Goal: Task Accomplishment & Management: Use online tool/utility

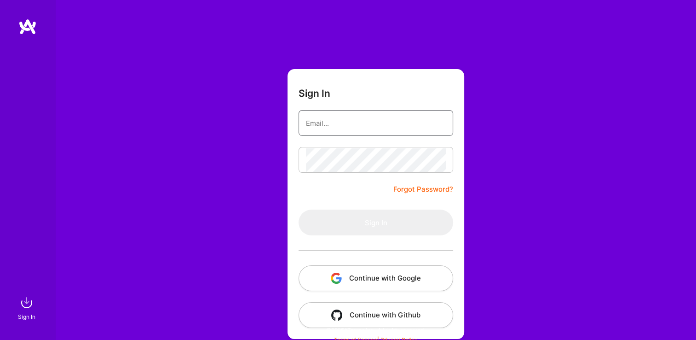
type input "[EMAIL_ADDRESS][DOMAIN_NAME]"
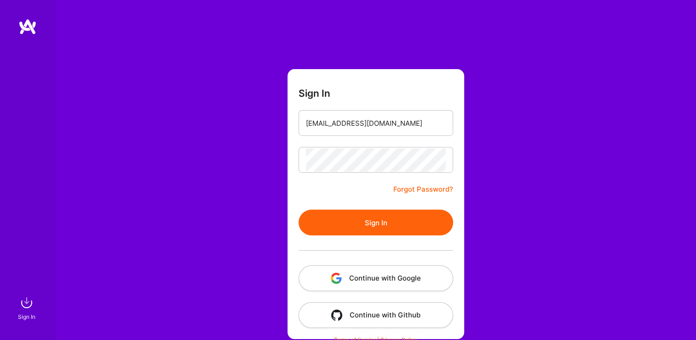
click at [347, 175] on form "Sign In [EMAIL_ADDRESS][DOMAIN_NAME] Forgot Password? Sign In Continue with Goo…" at bounding box center [376, 204] width 177 height 270
click at [338, 220] on button "Sign In" at bounding box center [376, 222] width 155 height 26
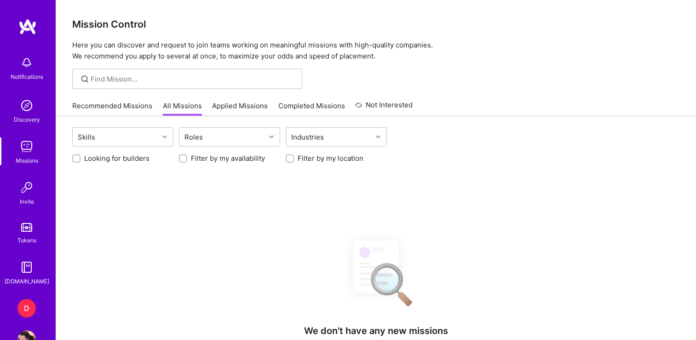
click at [18, 310] on div "D" at bounding box center [26, 308] width 18 height 18
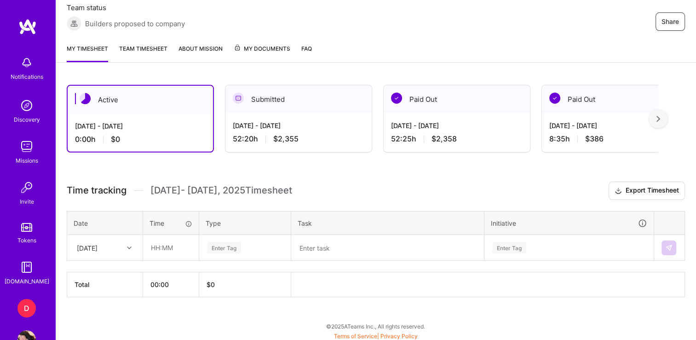
scroll to position [175, 0]
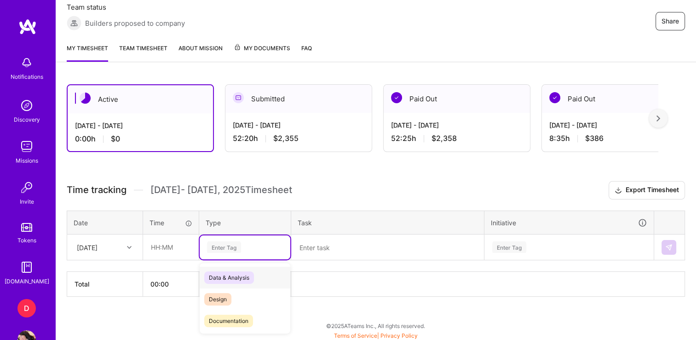
click at [229, 246] on div "Enter Tag" at bounding box center [224, 247] width 34 height 14
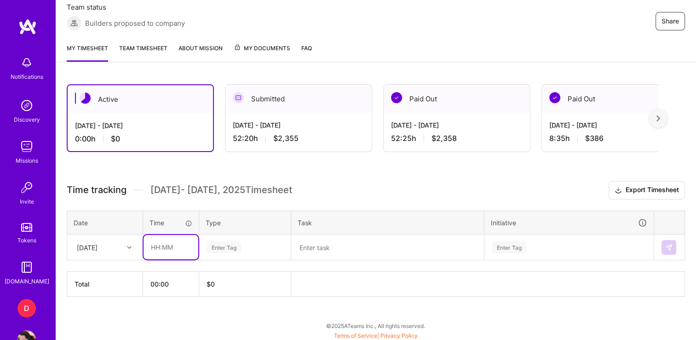
click at [170, 244] on input "text" at bounding box center [171, 247] width 55 height 24
type input "00:50"
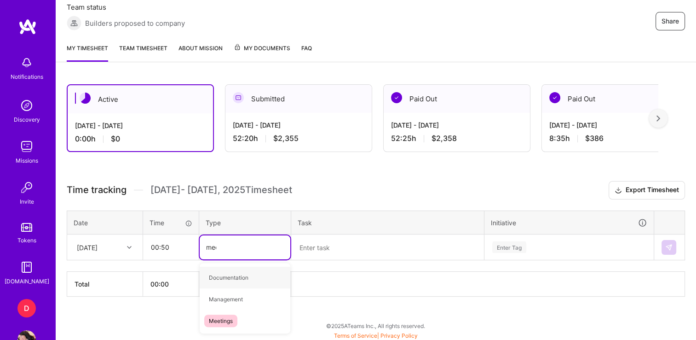
type input "meet"
click at [232, 275] on span "Meetings" at bounding box center [220, 277] width 33 height 12
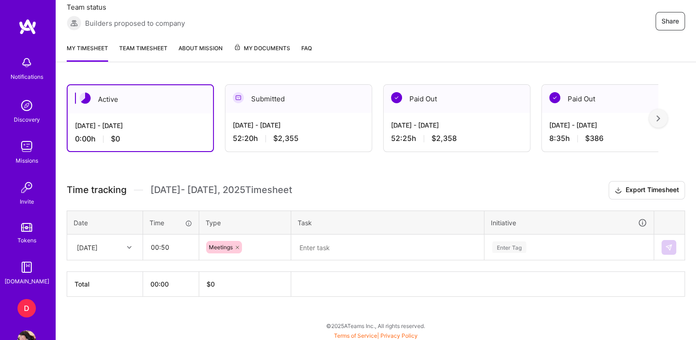
click at [311, 258] on table "Date Time Type Task Initiative [DATE] 00:50 Meetings Enter Tag" at bounding box center [376, 235] width 619 height 50
click at [315, 253] on textarea at bounding box center [387, 247] width 191 height 24
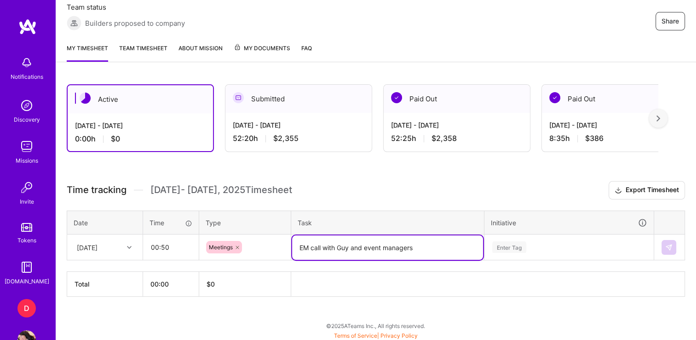
type textarea "EM call with Guy and event managers"
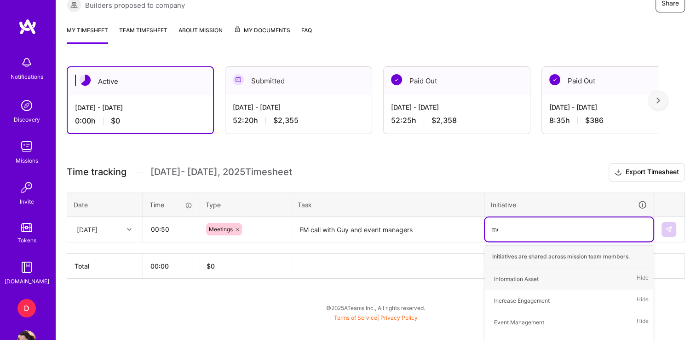
type input "meet"
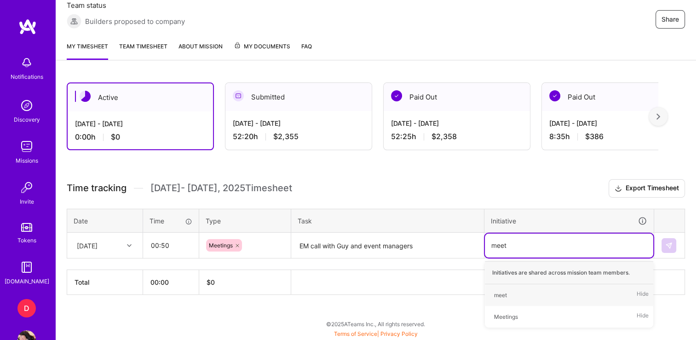
scroll to position [175, 0]
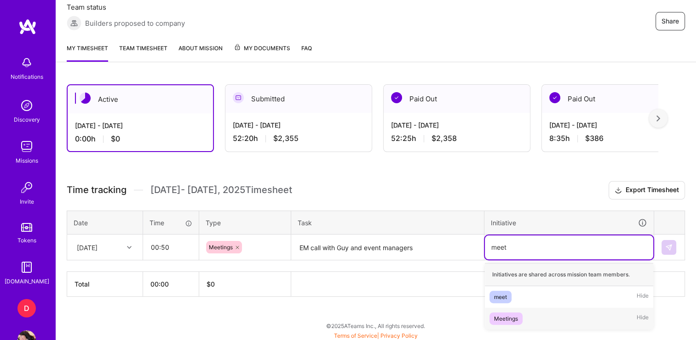
click at [507, 321] on span "Meetings" at bounding box center [506, 318] width 33 height 12
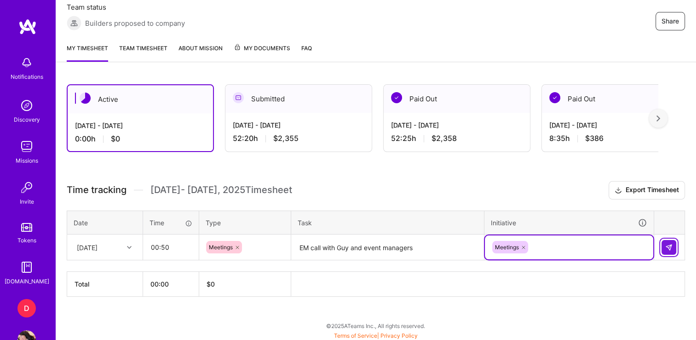
click at [673, 244] on img at bounding box center [669, 247] width 7 height 7
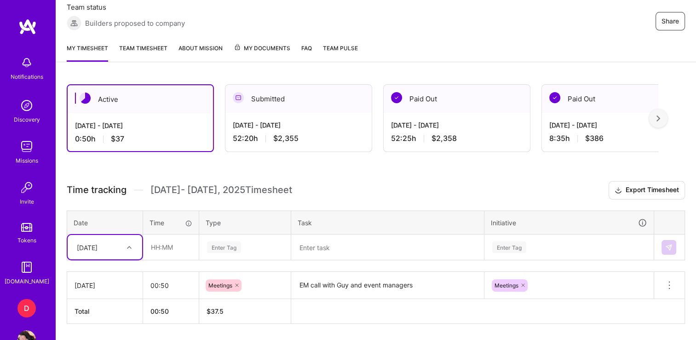
scroll to position [203, 0]
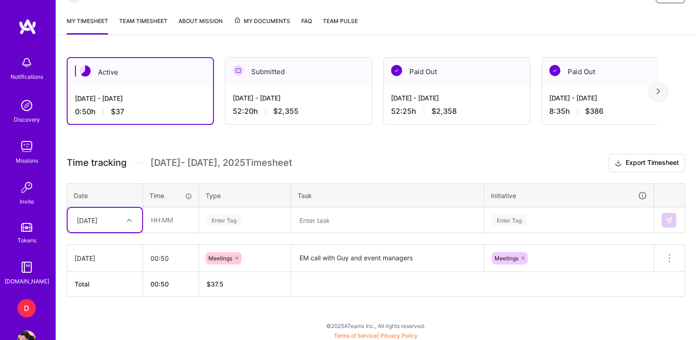
click at [114, 259] on div "[DATE]" at bounding box center [105, 258] width 61 height 10
click at [115, 215] on div "[DATE]" at bounding box center [97, 219] width 51 height 15
click at [101, 240] on div "[DATE]" at bounding box center [105, 246] width 75 height 17
click at [157, 215] on input "text" at bounding box center [171, 220] width 55 height 24
type input "00:50"
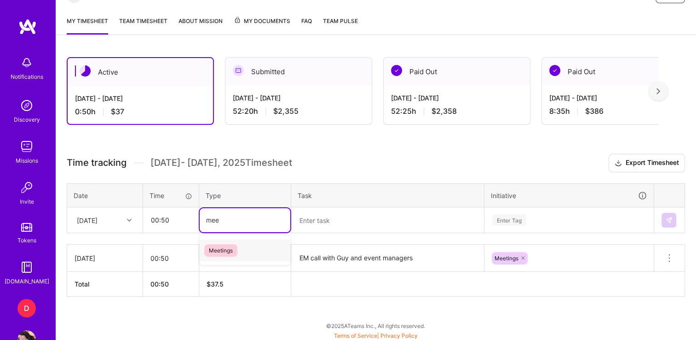
type input "meet"
click at [221, 248] on span "Meetings" at bounding box center [220, 250] width 33 height 12
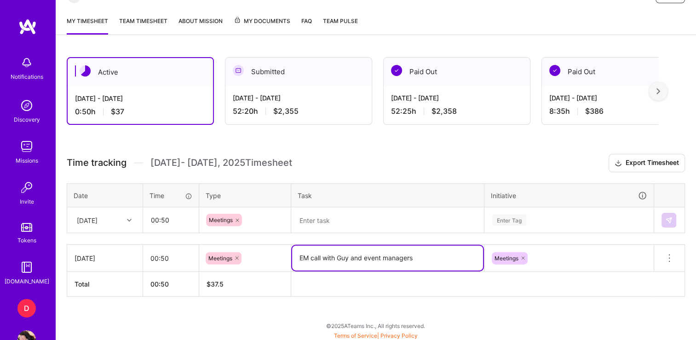
click at [335, 259] on textarea "EM call with Guy and event managers" at bounding box center [387, 257] width 191 height 25
click at [330, 217] on textarea at bounding box center [387, 220] width 191 height 24
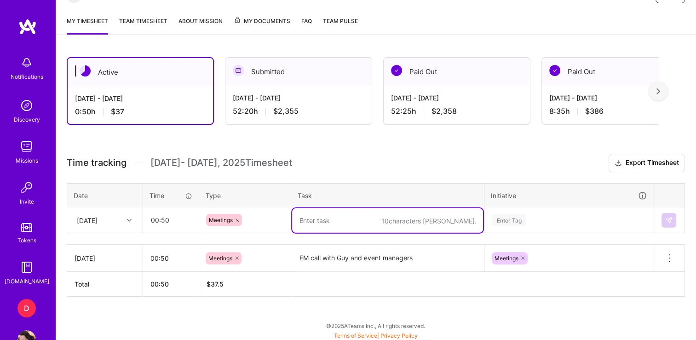
paste textarea "EM call with Guy and event managers"
type textarea "EM call with Guy and event managers"
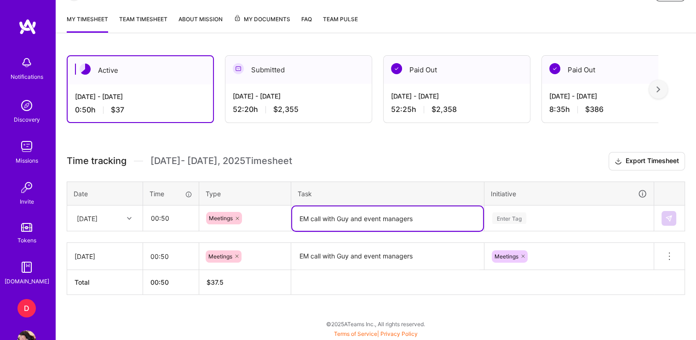
click at [516, 212] on div "Enter Tag" at bounding box center [569, 218] width 168 height 24
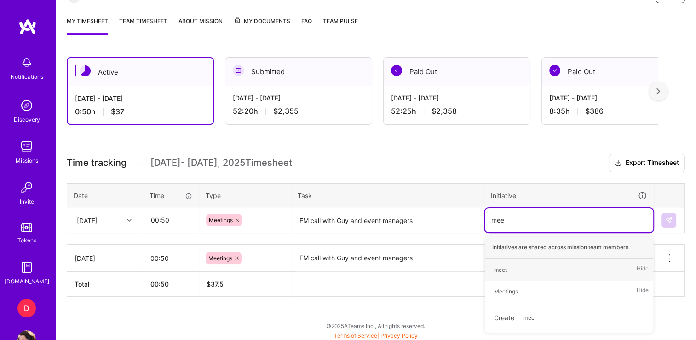
type input "meet"
click at [508, 291] on div "Meetings" at bounding box center [506, 291] width 24 height 10
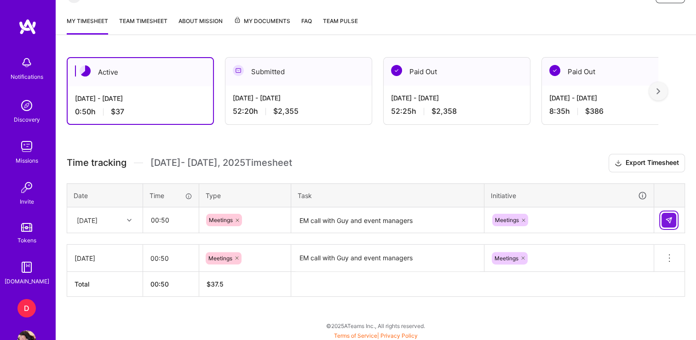
click at [671, 220] on img at bounding box center [669, 219] width 7 height 7
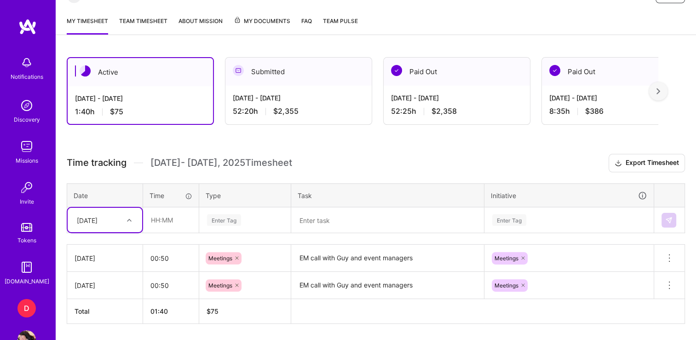
scroll to position [230, 0]
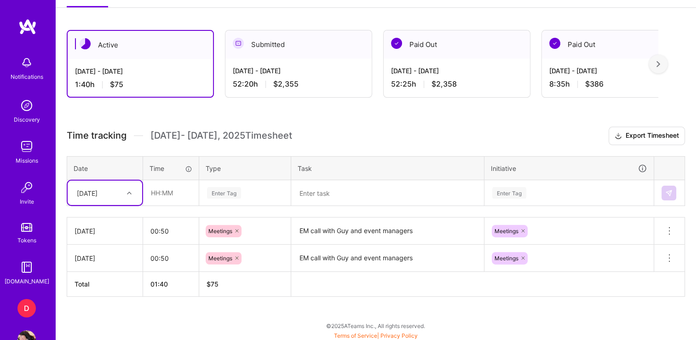
click at [344, 232] on textarea "EM call with Guy and event managers" at bounding box center [387, 230] width 191 height 25
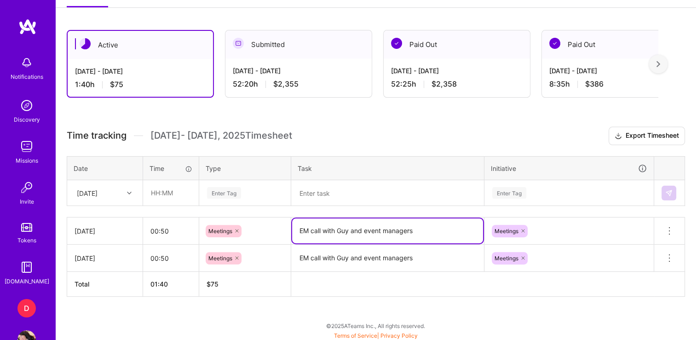
click at [344, 232] on textarea "EM call with Guy and event managers" at bounding box center [387, 230] width 191 height 25
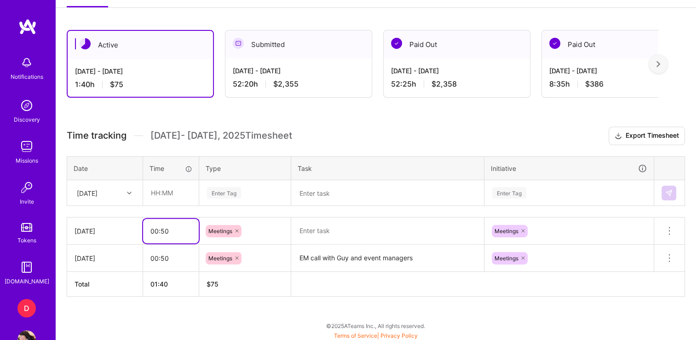
click at [160, 228] on input "00:50" at bounding box center [171, 231] width 56 height 24
click at [166, 228] on input "00:50" at bounding box center [171, 231] width 56 height 24
type input "00:30"
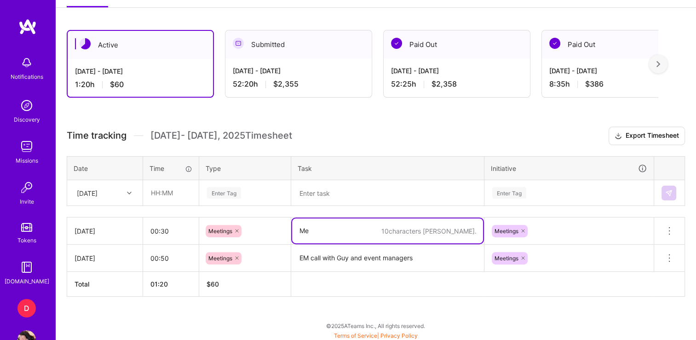
type textarea "M"
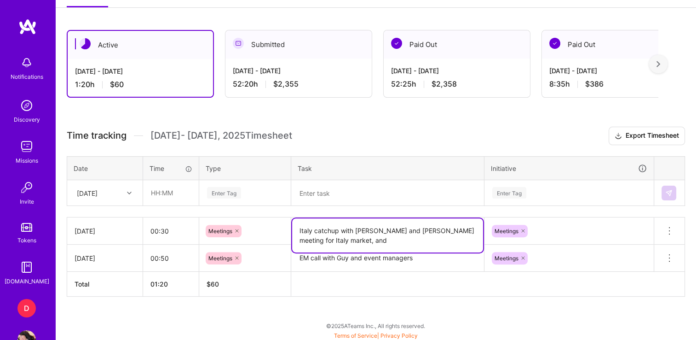
paste textarea "T2 - Training with Foiwe"
type textarea "Italy catchup with [PERSON_NAME] and [PERSON_NAME] meeting for Italy market, an…"
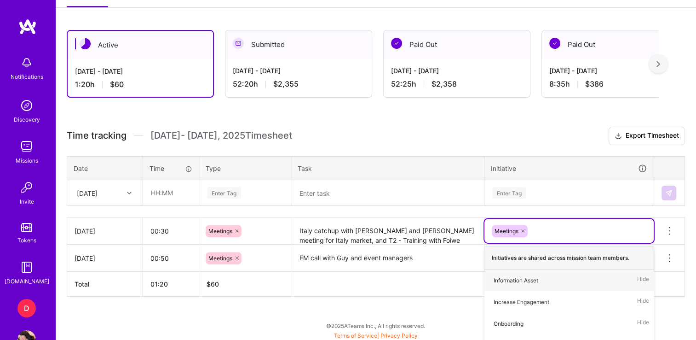
click at [693, 215] on div "Active [DATE] - [DATE] 1:20 h $60 Submitted [DATE] - [DATE] 52:20 h $2,355 Paid…" at bounding box center [376, 180] width 641 height 323
